Goal: Communication & Community: Answer question/provide support

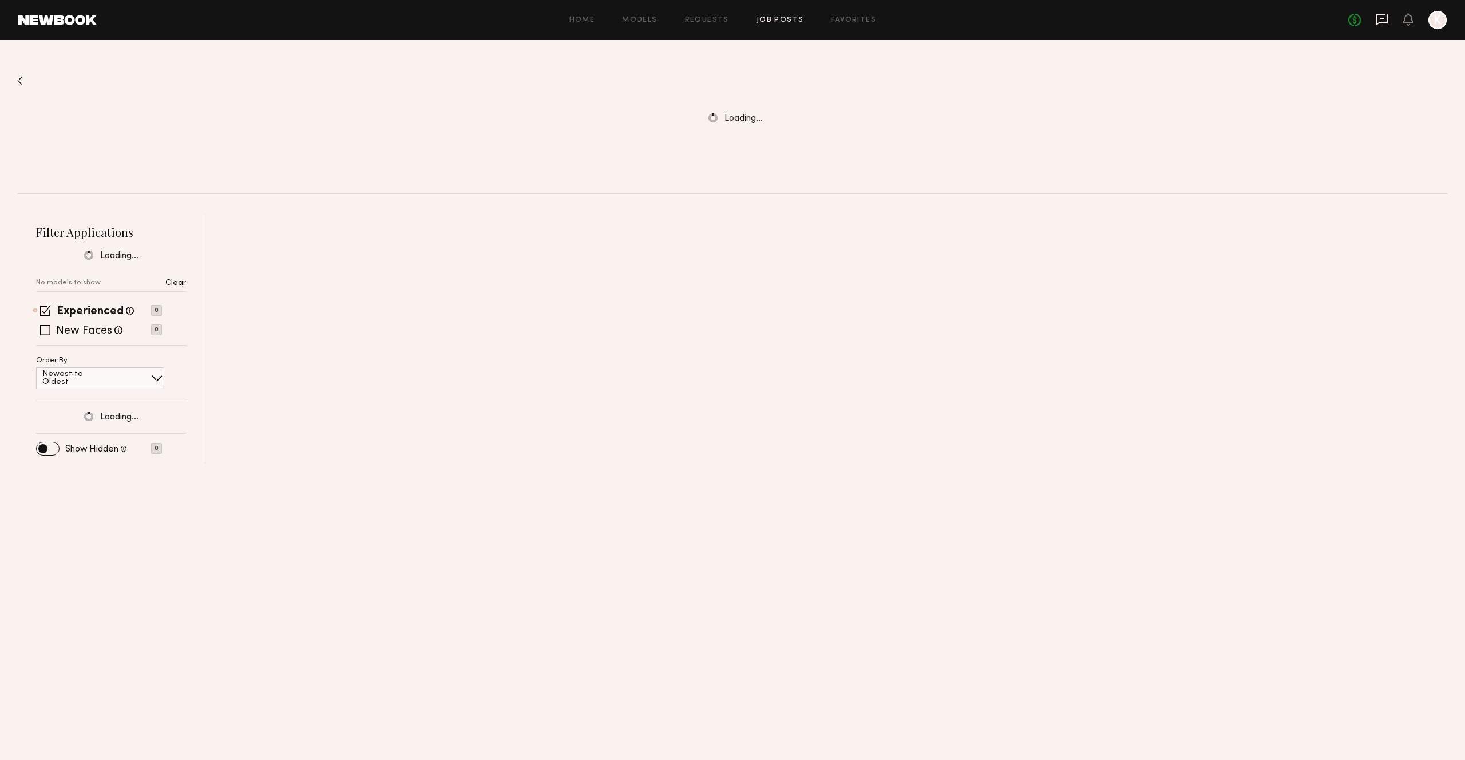
click at [1383, 22] on icon at bounding box center [1381, 19] width 11 height 11
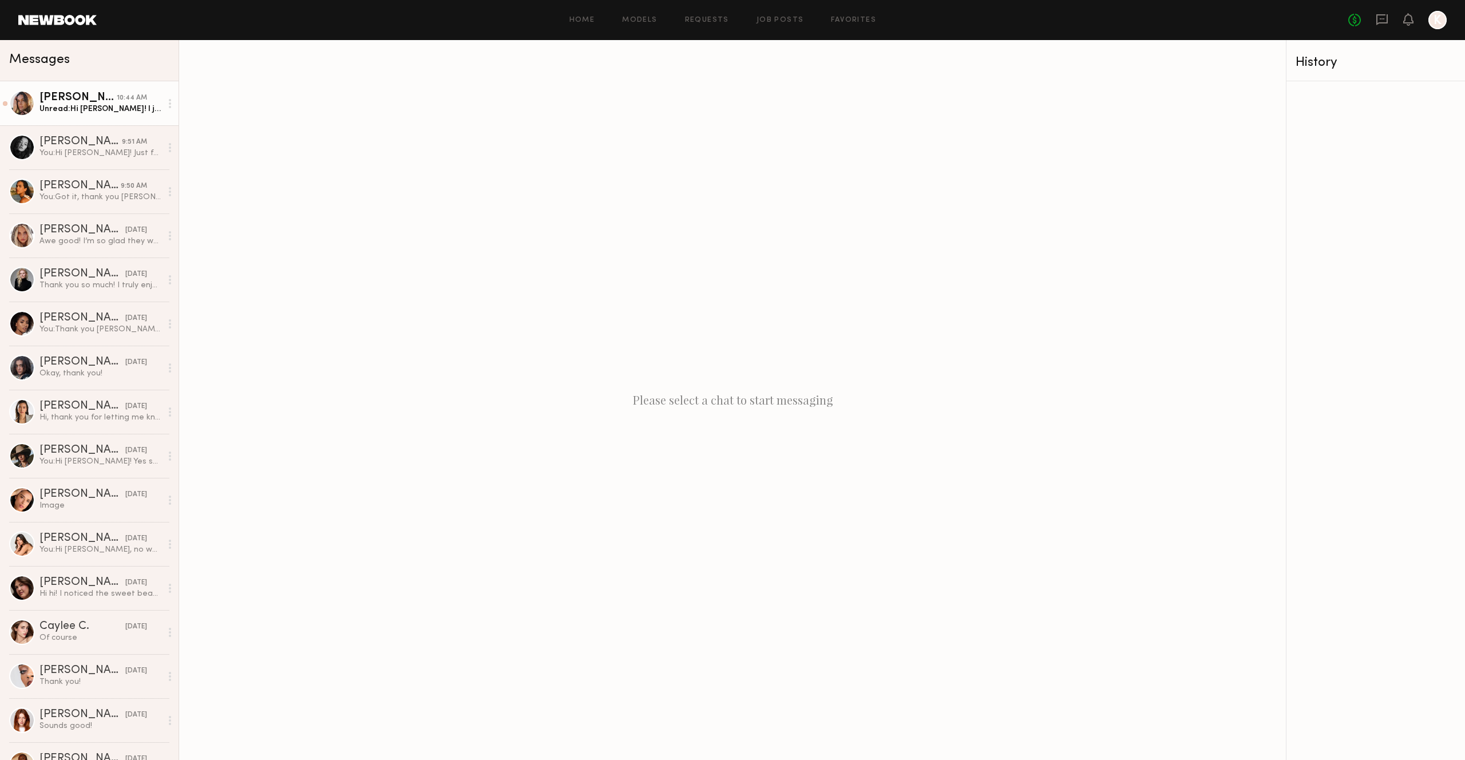
click at [86, 115] on link "[PERSON_NAME] 10:44 AM Unread: Hi [PERSON_NAME]! I just noticed I left with the…" at bounding box center [89, 103] width 179 height 44
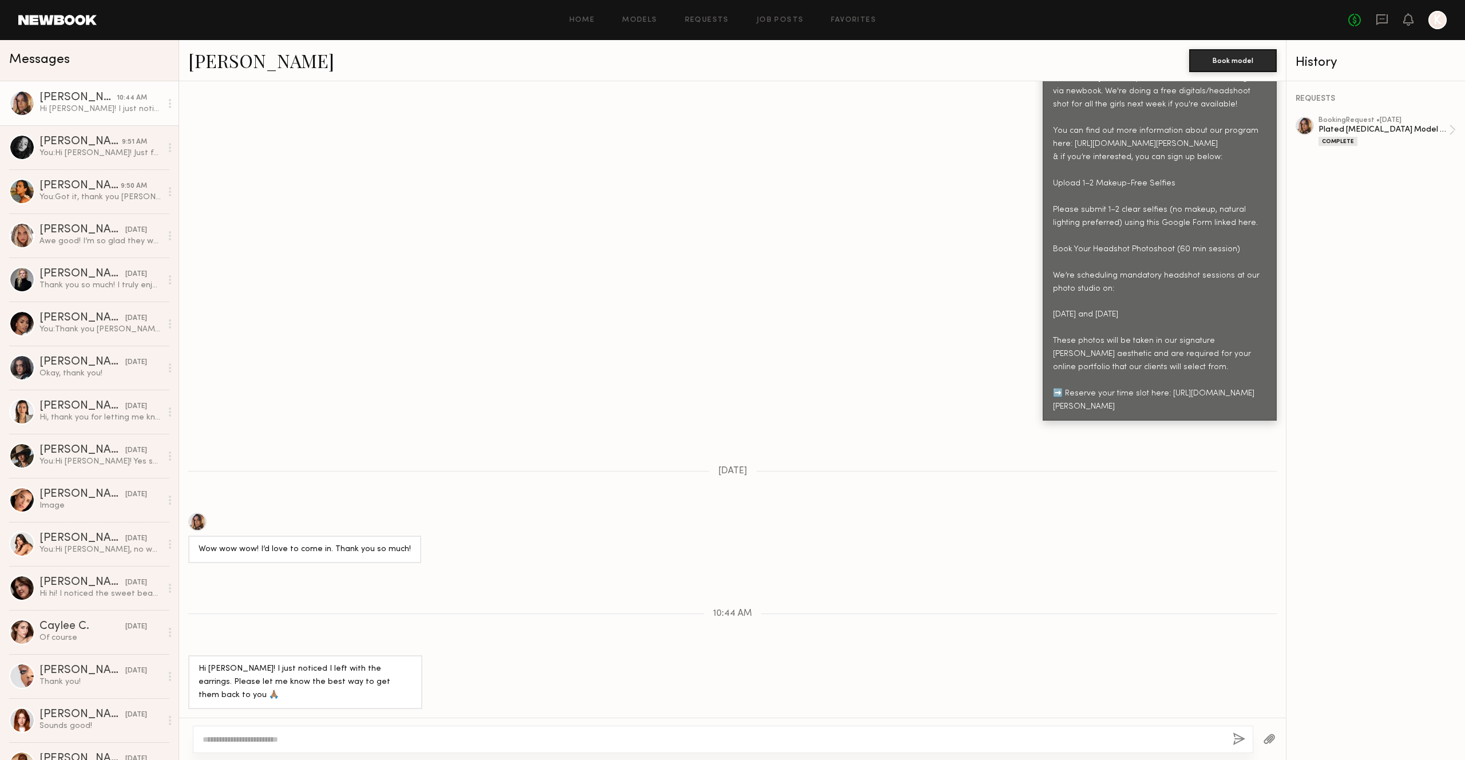
scroll to position [661, 0]
click at [360, 734] on textarea at bounding box center [713, 739] width 1021 height 11
click at [76, 153] on div "You: Hi [PERSON_NAME]! Just following up on my inquiry [DATE] -- let me know if…" at bounding box center [100, 153] width 122 height 11
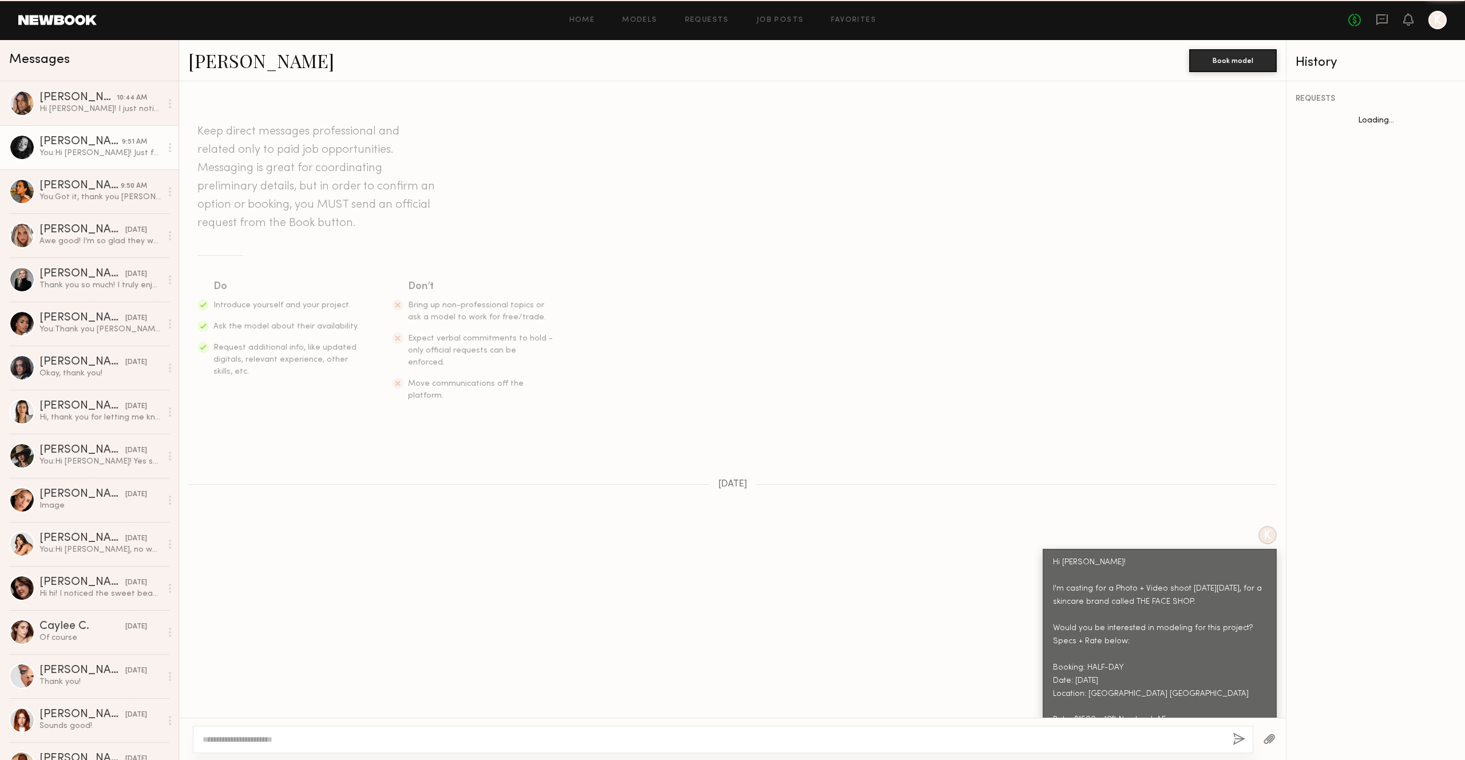
scroll to position [174, 0]
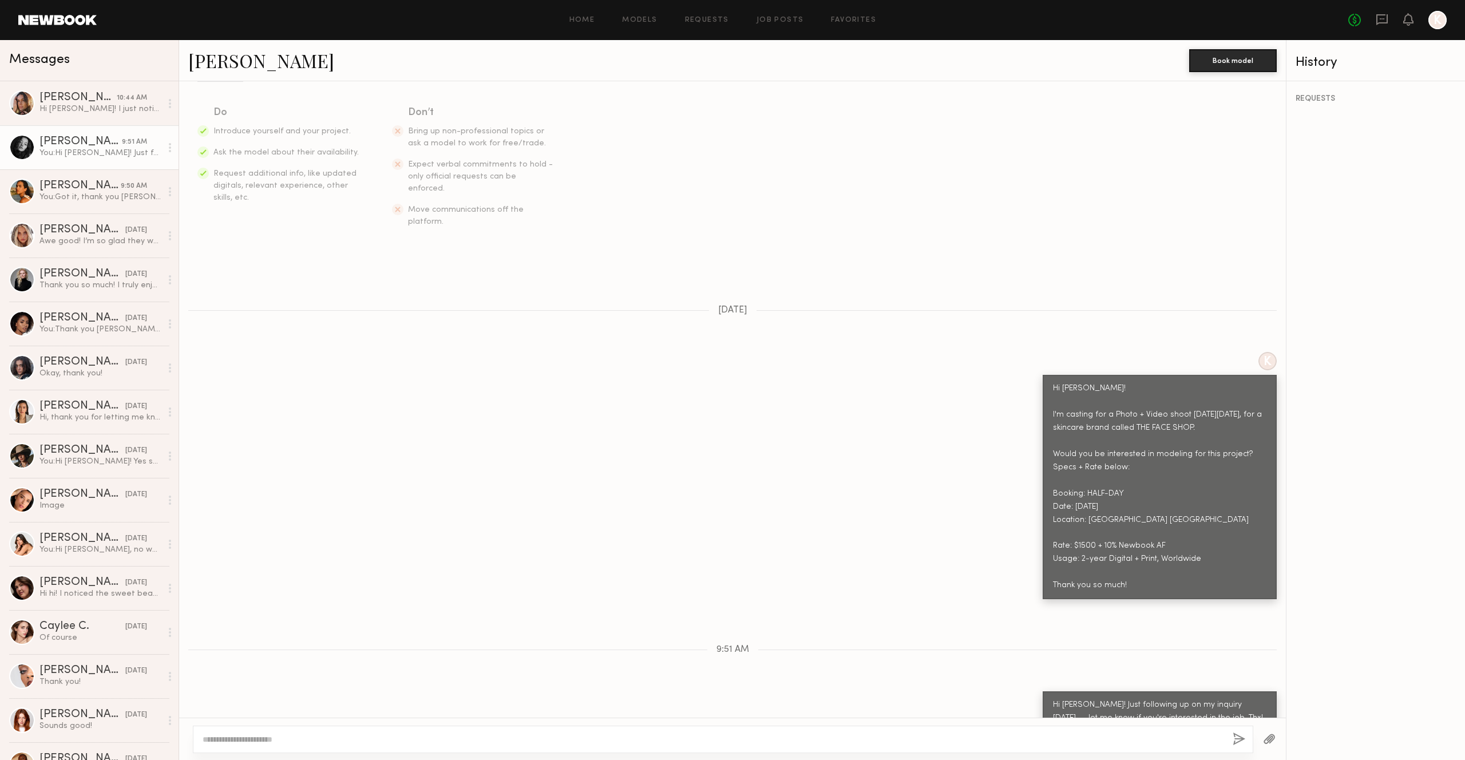
click at [472, 508] on div "K Hi [PERSON_NAME]! I'm casting for a Photo + Video shoot [DATE][DATE], for a s…" at bounding box center [732, 475] width 1107 height 247
click at [648, 52] on div "[PERSON_NAME]" at bounding box center [688, 60] width 1001 height 25
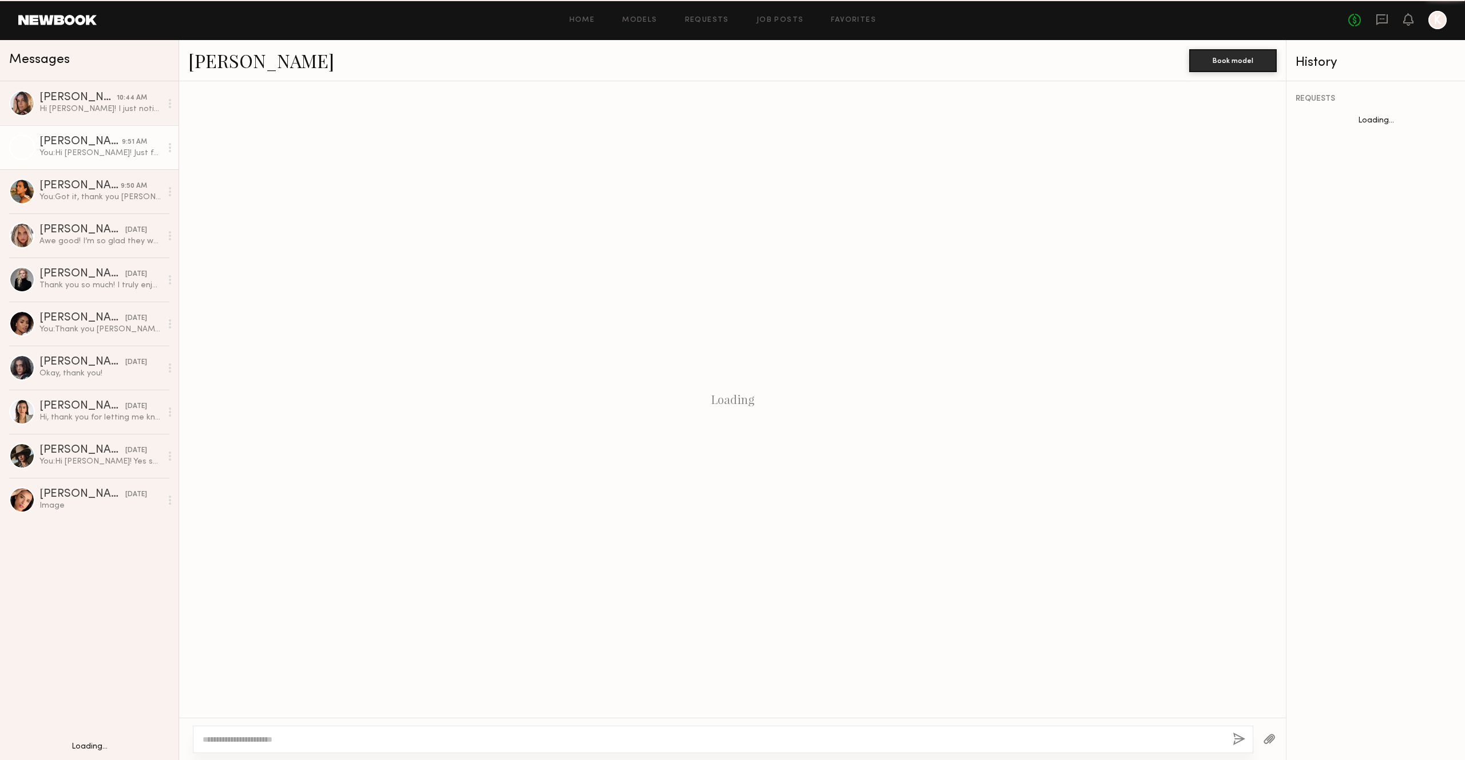
scroll to position [174, 0]
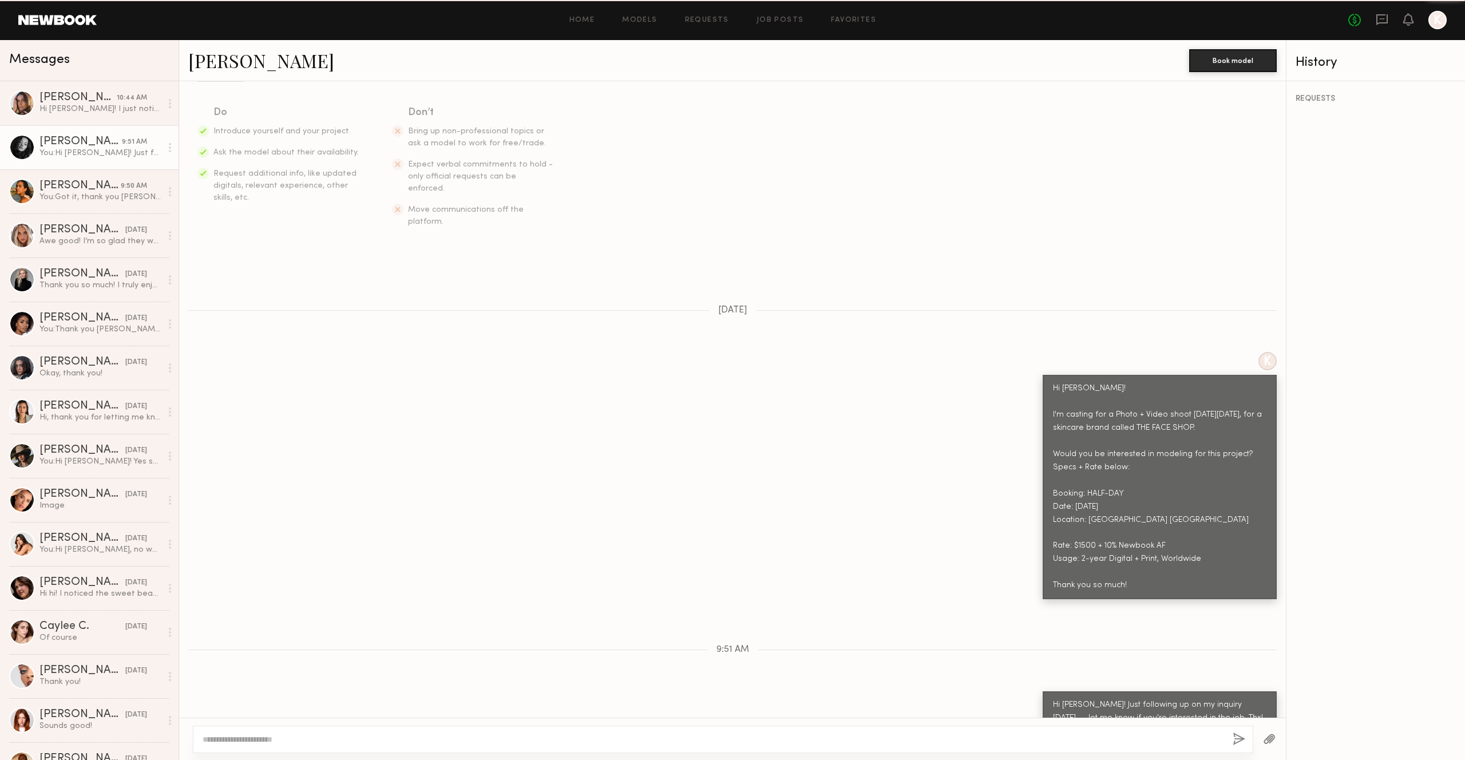
click at [105, 157] on div "You: Hi [PERSON_NAME]! Just following up on my inquiry [DATE] -- let me know if…" at bounding box center [100, 153] width 122 height 11
click at [478, 59] on div "[PERSON_NAME]" at bounding box center [688, 60] width 1001 height 25
